Goal: Information Seeking & Learning: Learn about a topic

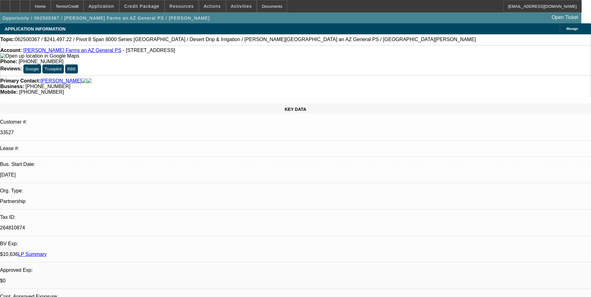
select select "0.1"
select select "0"
select select "0.1"
select select "0"
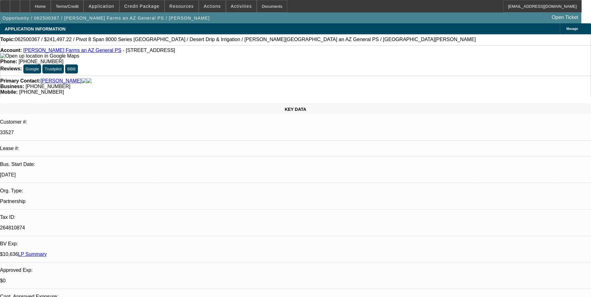
select select "0"
select select "0.1"
select select "0"
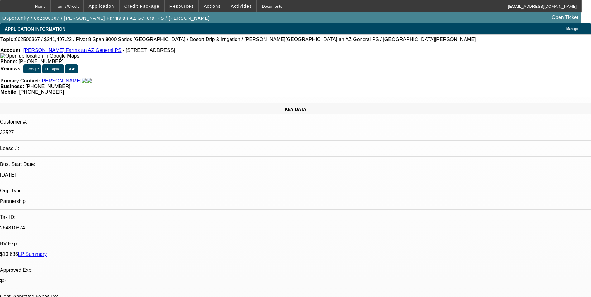
select select "0"
select select "0.1"
select select "1"
select select "6"
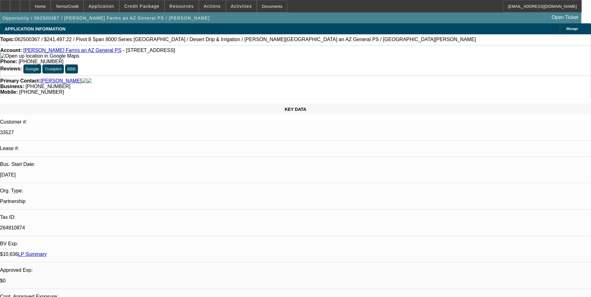
select select "1"
select select "6"
select select "1"
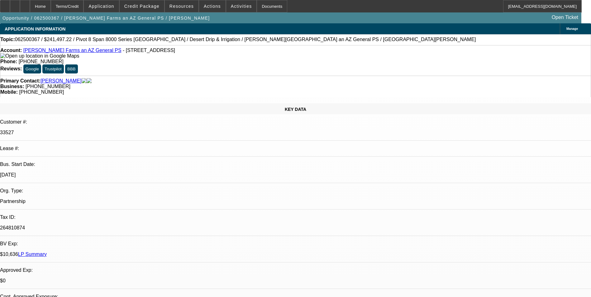
select select "4"
select select "1"
select select "4"
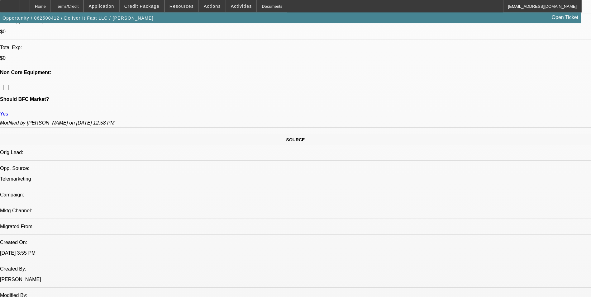
select select "0"
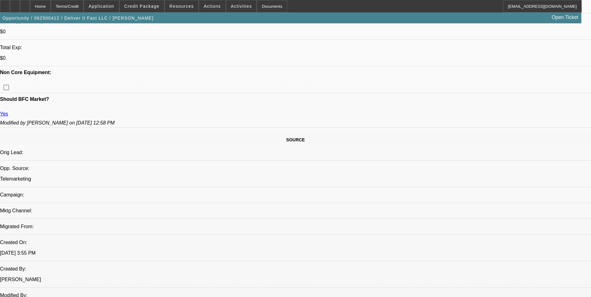
select select "0"
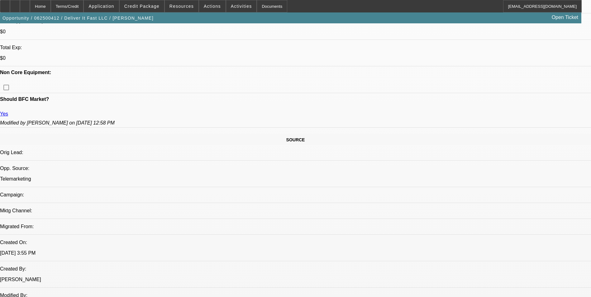
select select "2"
select select "0.1"
select select "1"
select select "2"
select select "6"
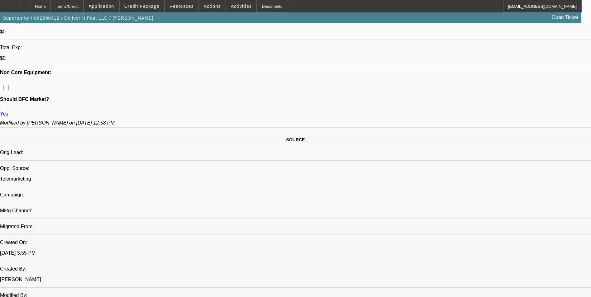
select select "1"
select select "2"
select select "6"
select select "1"
select select "2"
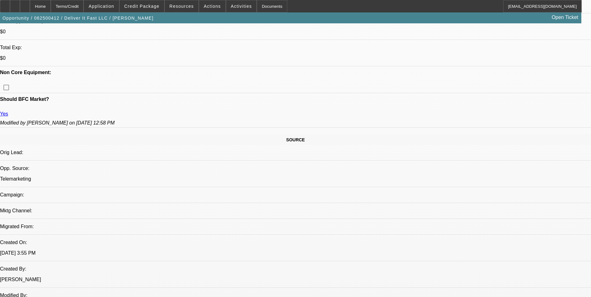
select select "6"
select select "1"
select select "2"
select select "4"
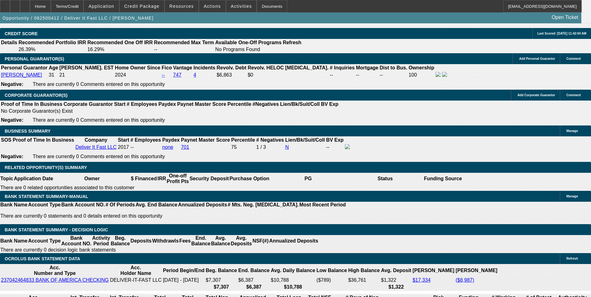
scroll to position [913, 0]
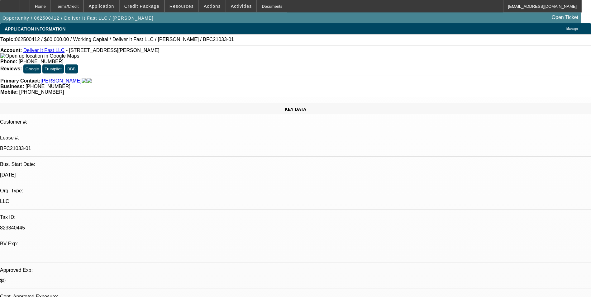
select select "0"
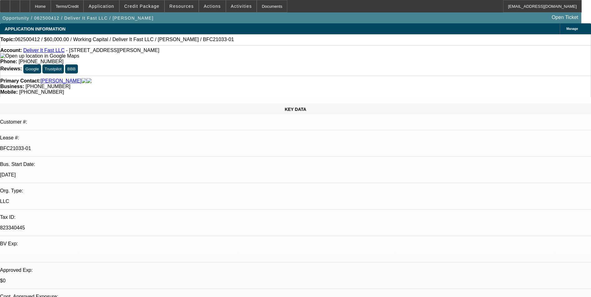
select select "0"
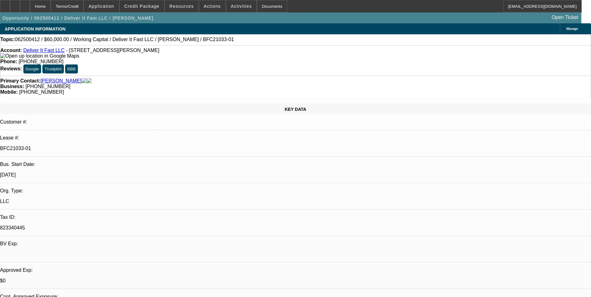
select select "2"
select select "0.1"
select select "1"
select select "2"
select select "6"
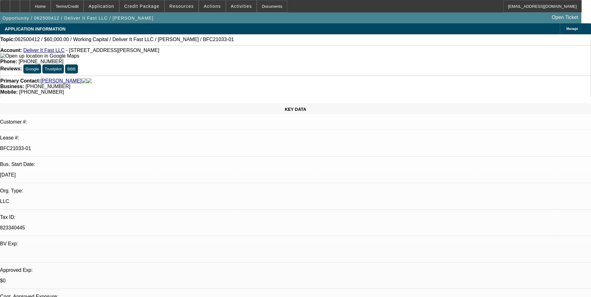
select select "1"
select select "2"
select select "6"
select select "1"
select select "2"
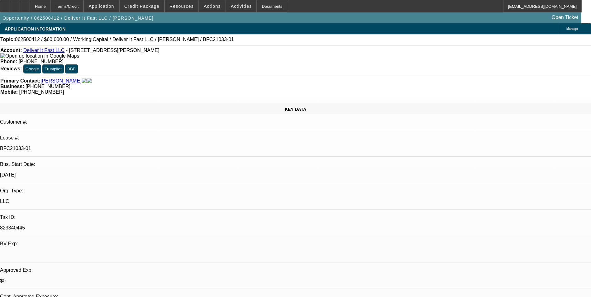
select select "6"
select select "1"
select select "2"
select select "4"
click at [160, 59] on div "Account: Deliver It Fast LLC - [STREET_ADDRESS][PERSON_NAME]" at bounding box center [295, 53] width 590 height 11
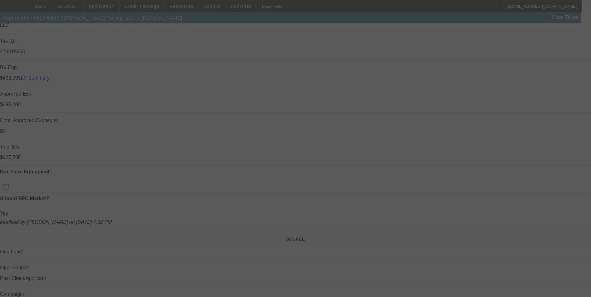
scroll to position [218, 0]
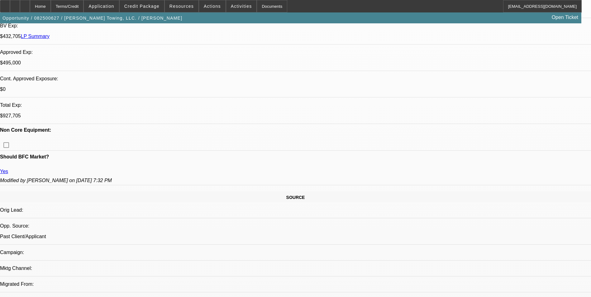
select select "0"
select select "2"
select select "0.1"
select select "0"
select select "2"
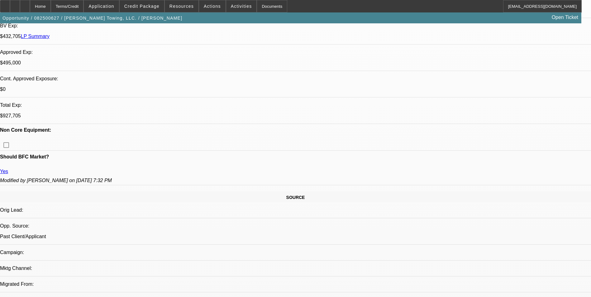
select select "0.1"
select select "0"
select select "2"
select select "0.1"
select select "0"
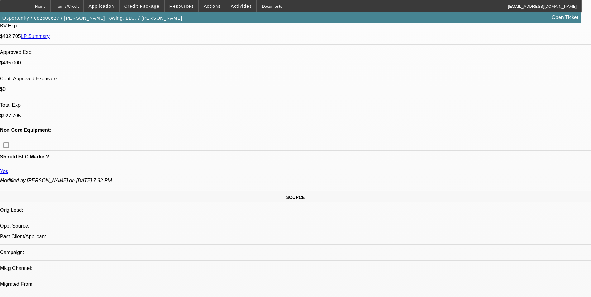
select select "2"
select select "0.1"
select select "1"
select select "2"
select select "4"
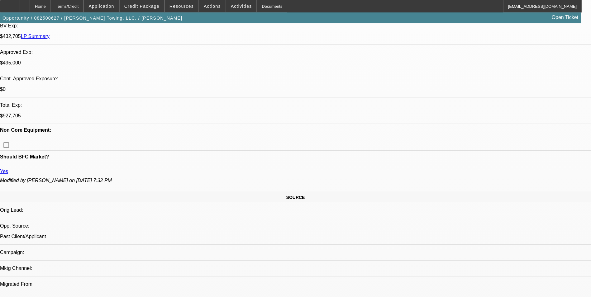
select select "1"
select select "2"
select select "4"
select select "1"
select select "2"
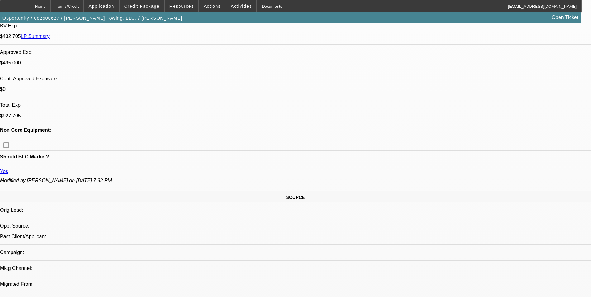
select select "4"
select select "1"
select select "2"
select select "4"
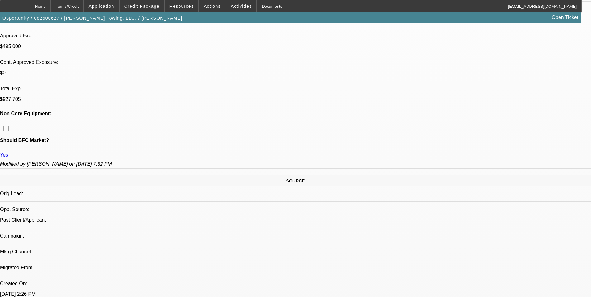
scroll to position [249, 0]
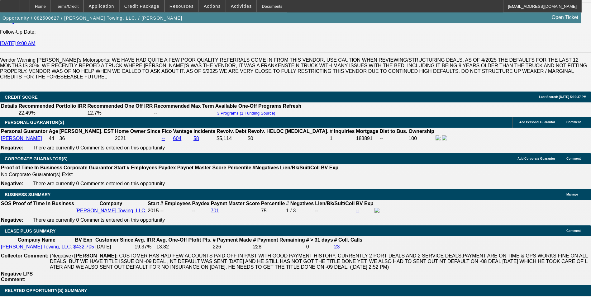
scroll to position [841, 0]
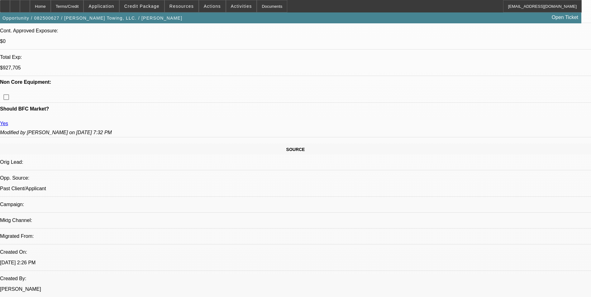
scroll to position [280, 0]
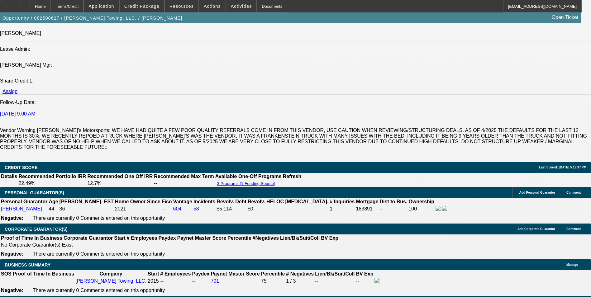
scroll to position [872, 0]
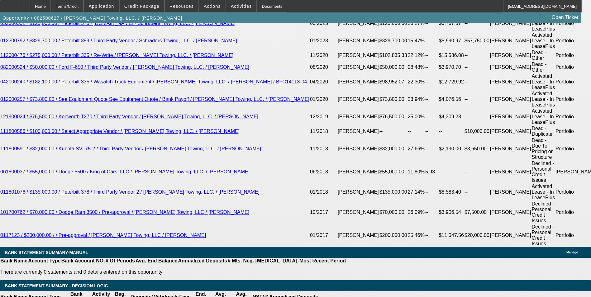
scroll to position [1183, 0]
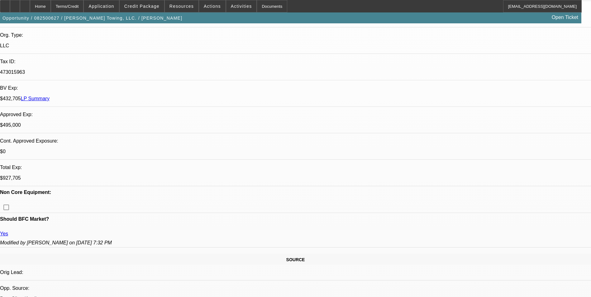
scroll to position [0, 0]
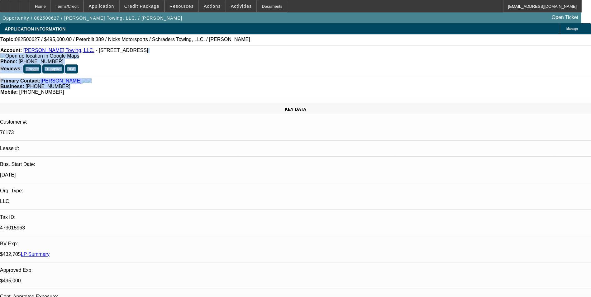
drag, startPoint x: 253, startPoint y: 69, endPoint x: 192, endPoint y: 54, distance: 61.9
click at [258, 84] on div "Business: (417) 540-3940" at bounding box center [295, 87] width 590 height 6
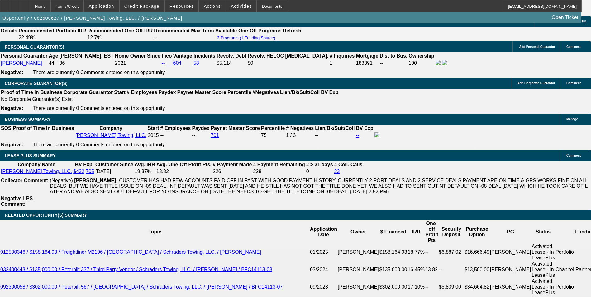
scroll to position [934, 0]
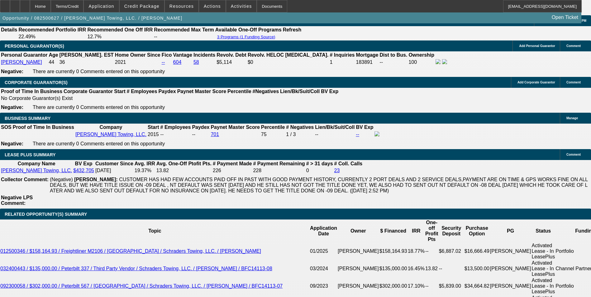
drag, startPoint x: 204, startPoint y: 195, endPoint x: 139, endPoint y: 190, distance: 65.6
